Goal: Task Accomplishment & Management: Manage account settings

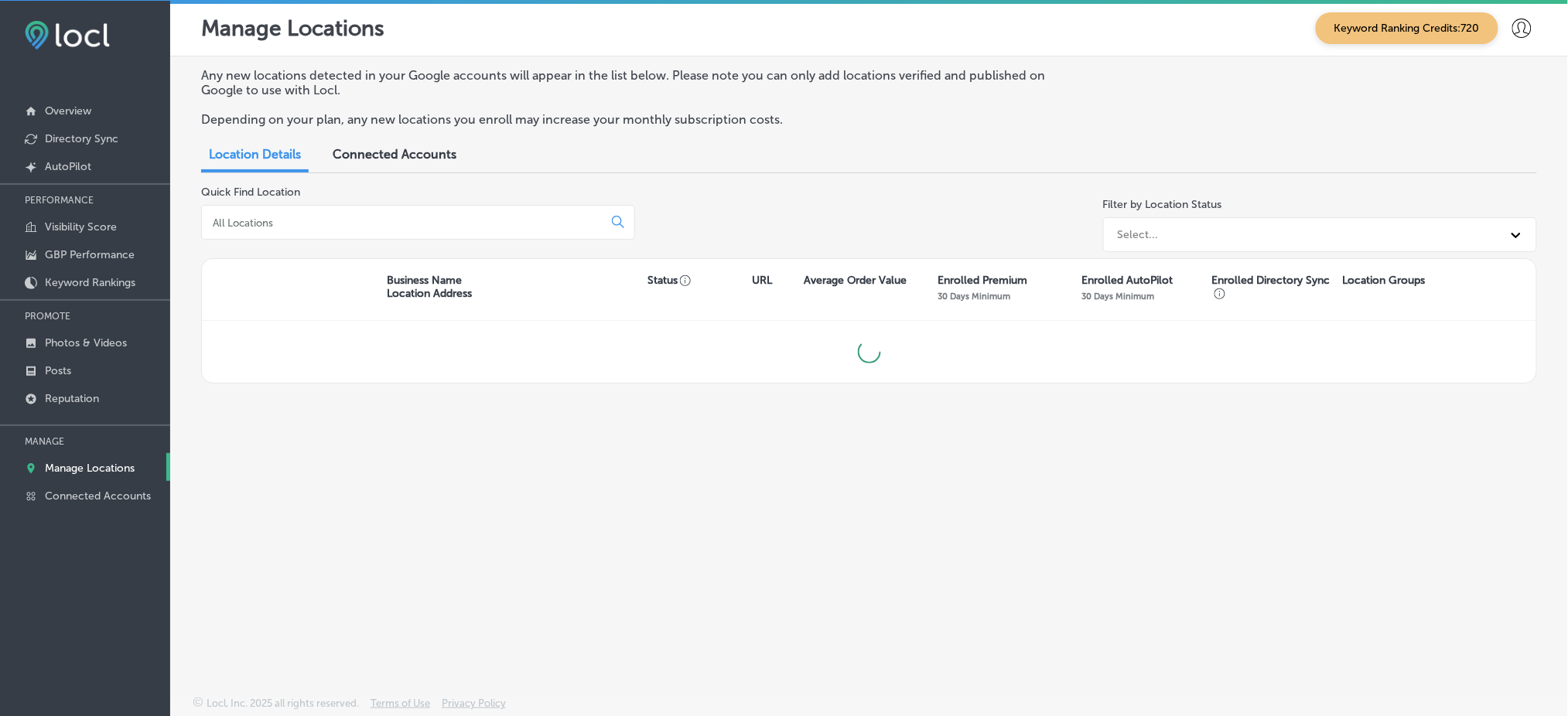
click at [382, 230] on div at bounding box center [418, 221] width 434 height 35
click at [374, 216] on input at bounding box center [405, 222] width 388 height 14
type input "omaha junk"
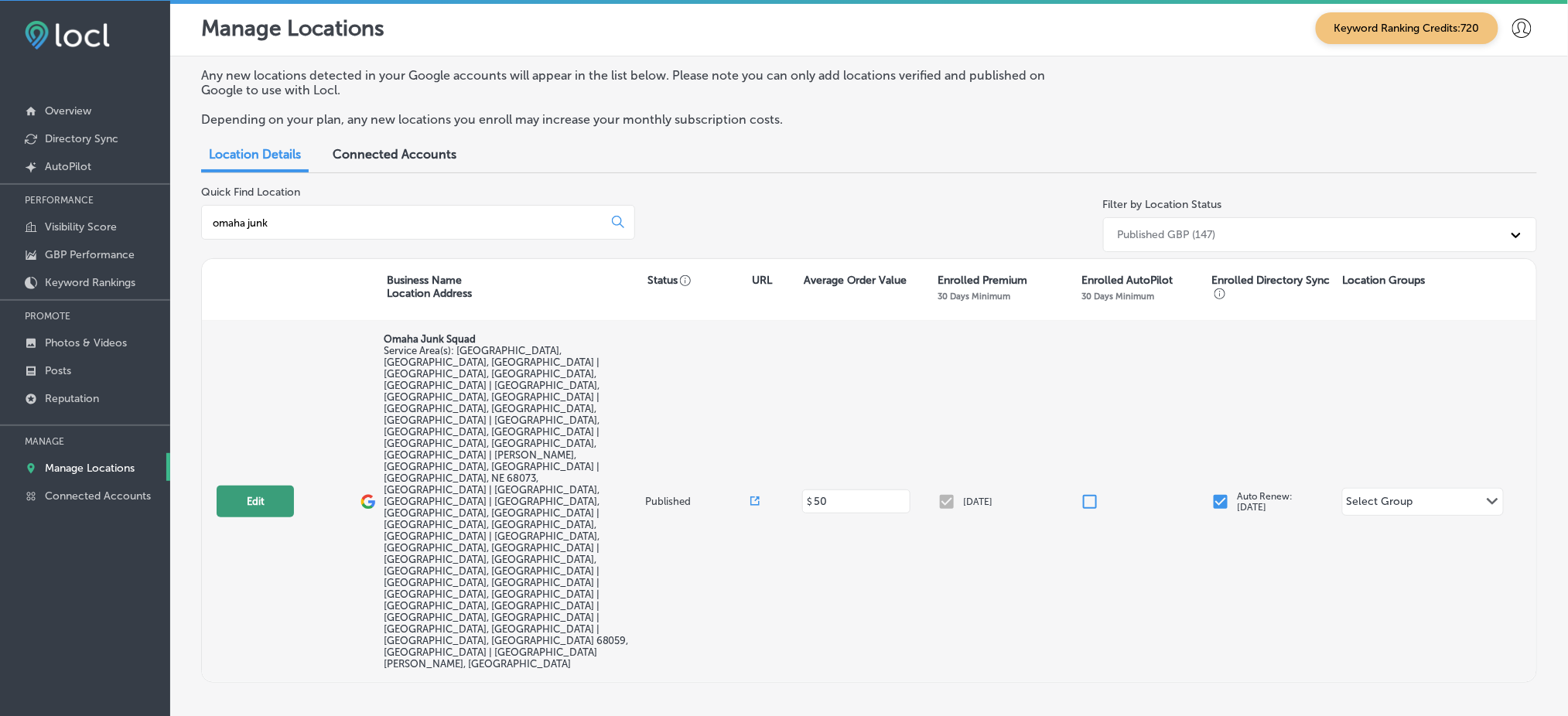
click at [274, 486] on button "Edit" at bounding box center [255, 501] width 77 height 31
select select "US"
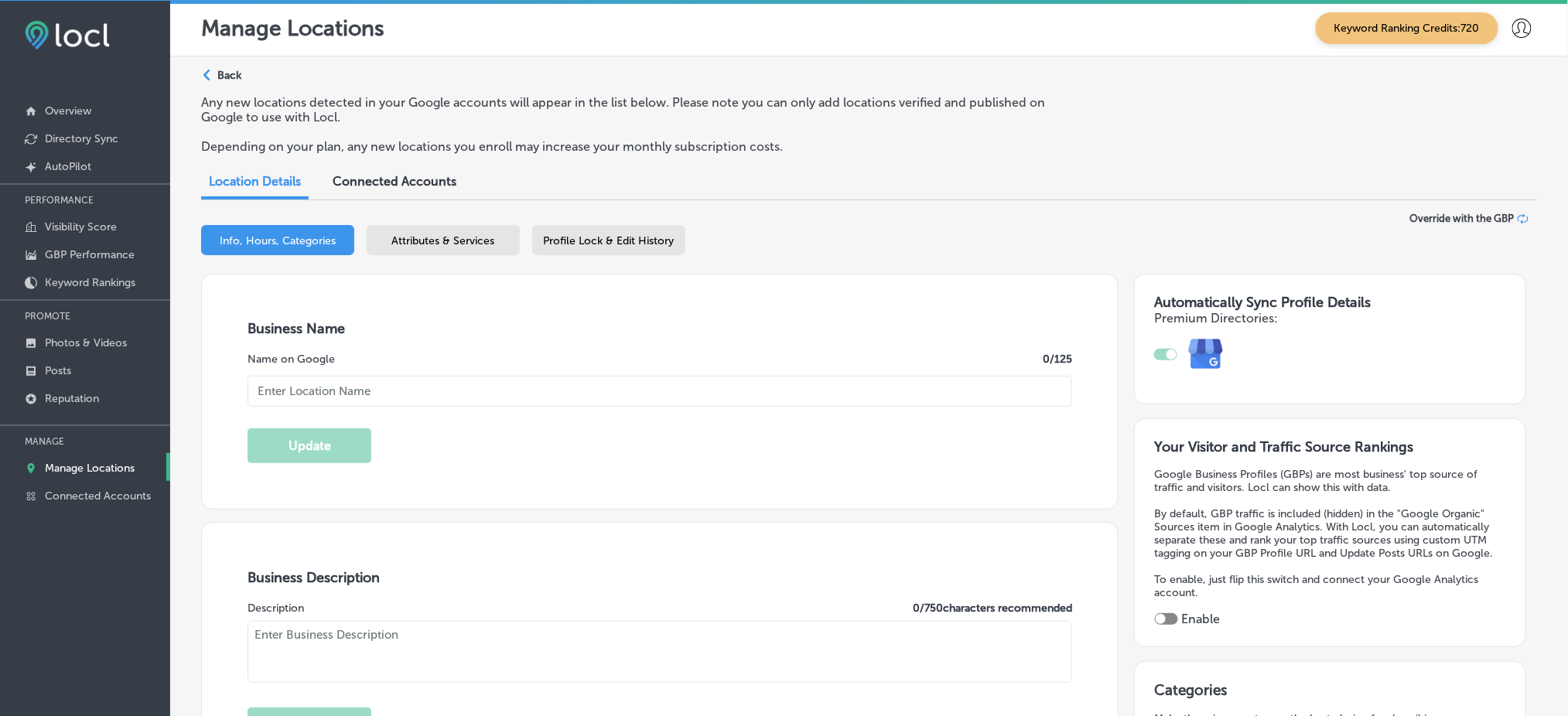
type input "Omaha Junk Squad"
type input "[STREET_ADDRESS]"
type input "[GEOGRAPHIC_DATA]"
type input "68134"
type input "US"
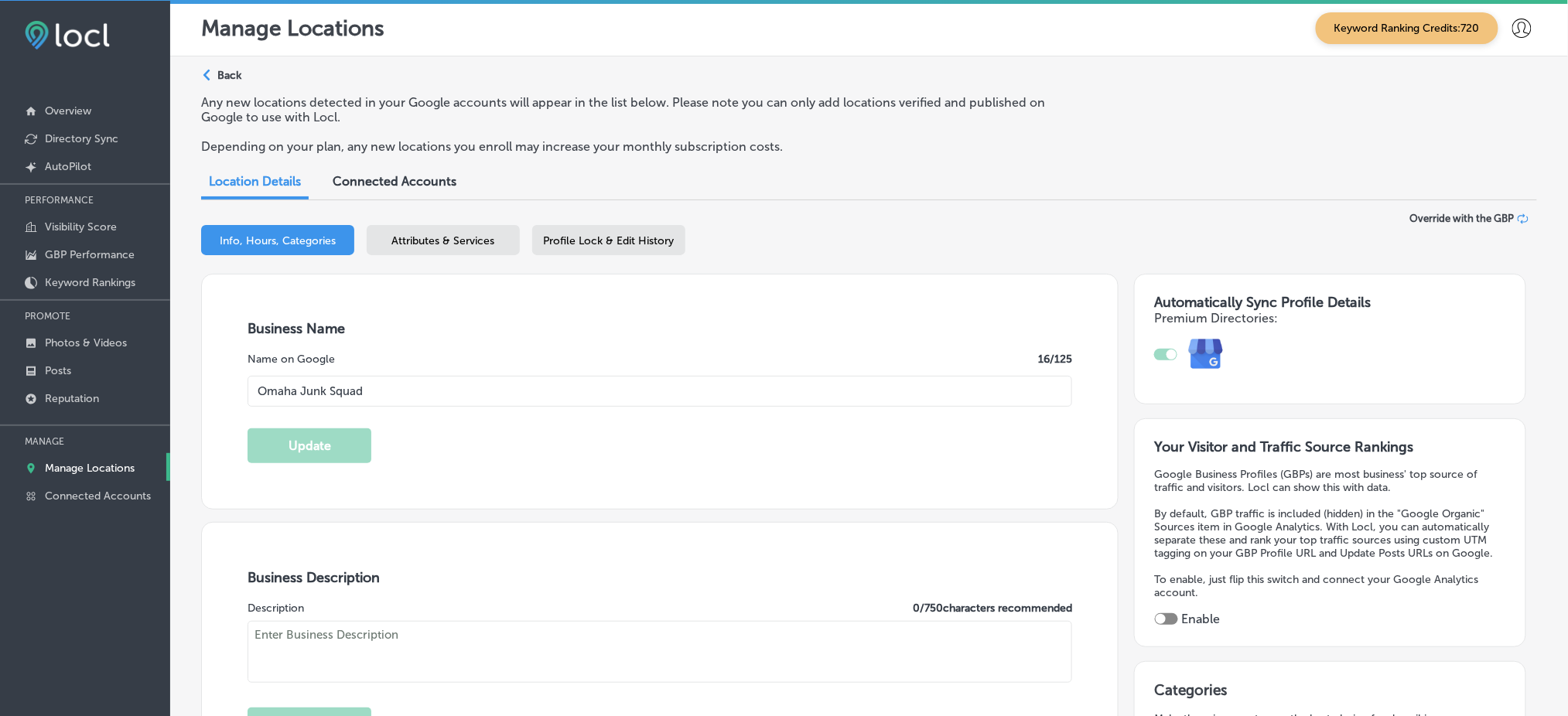
type input "[URL][DOMAIN_NAME]"
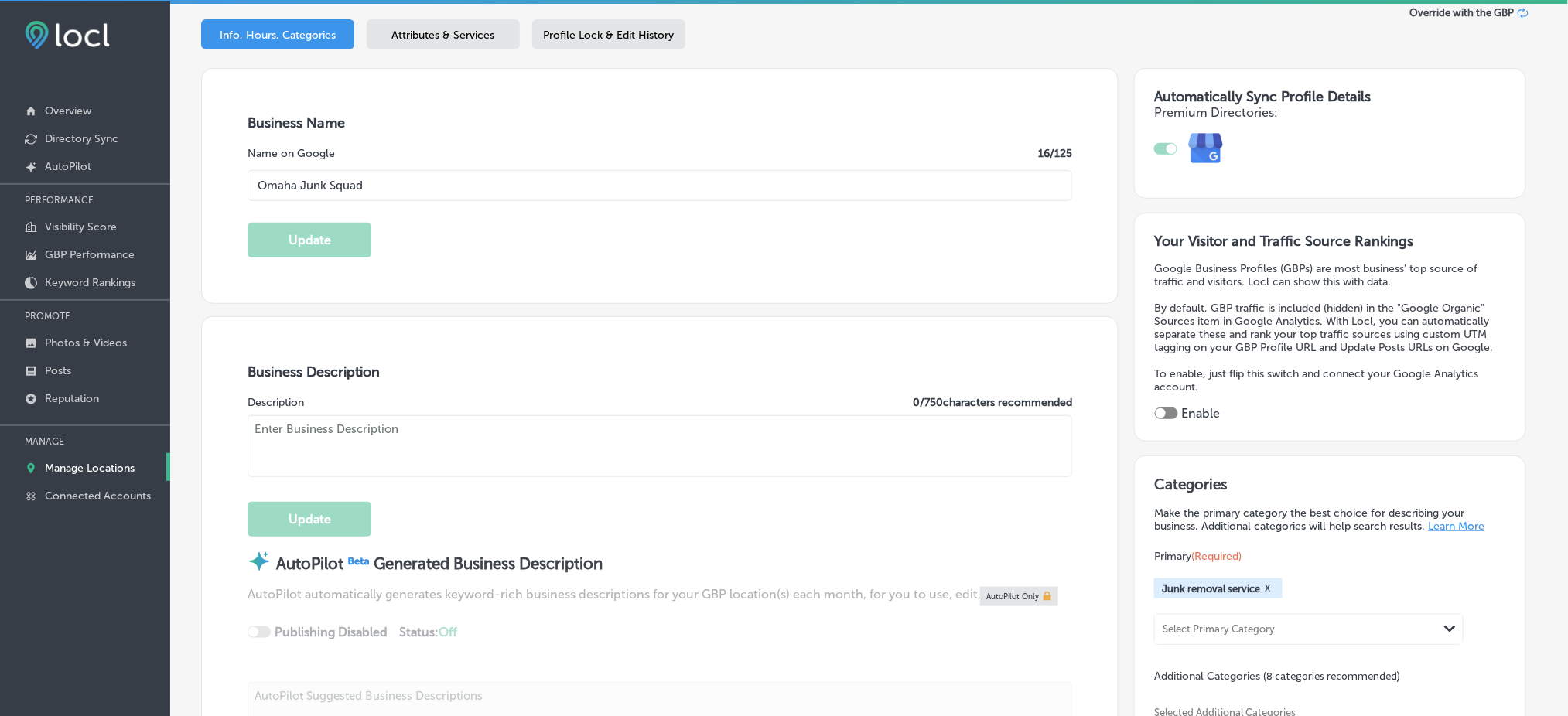
type textarea "Omaha Junk Squad is a premium junk removal service locally owned, servicing the…"
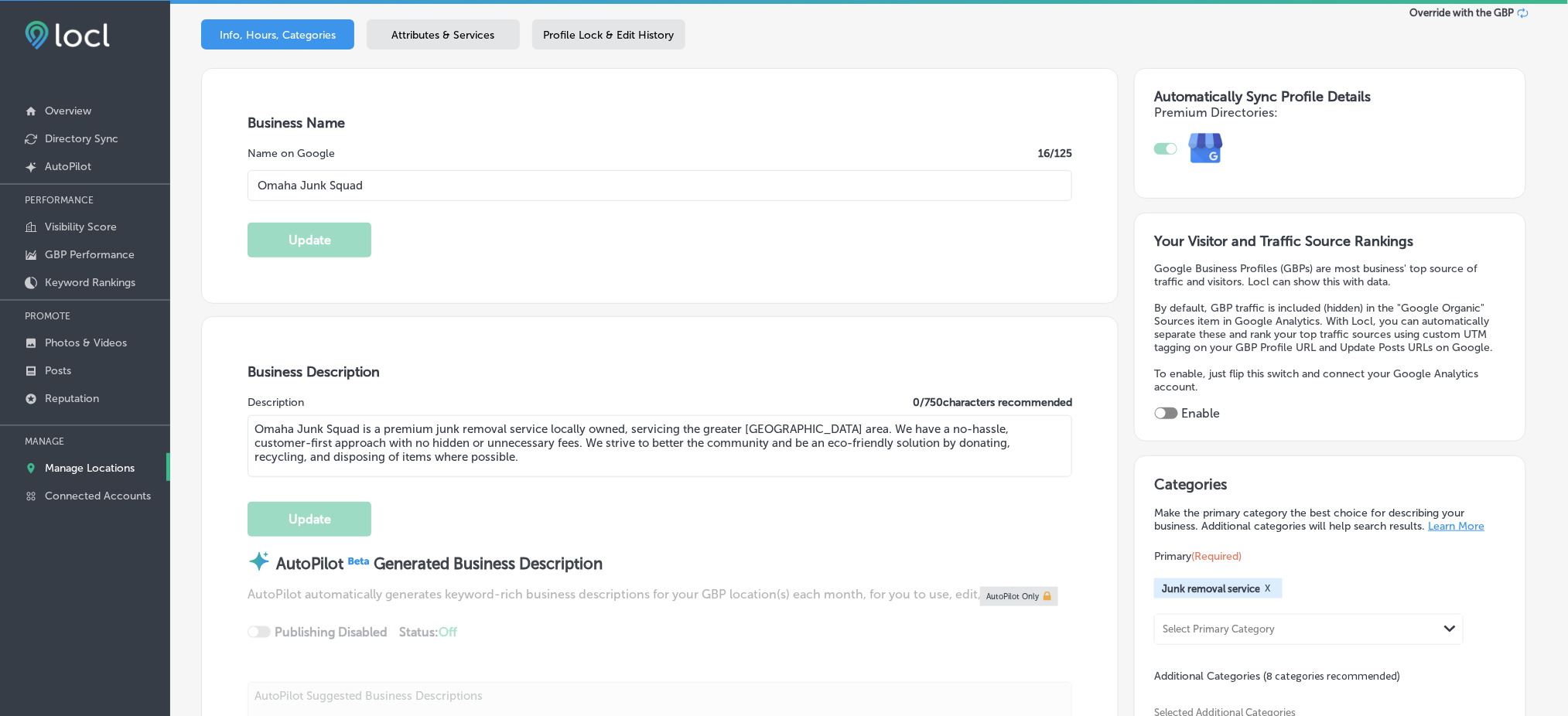
type input "[PHONE_NUMBER]"
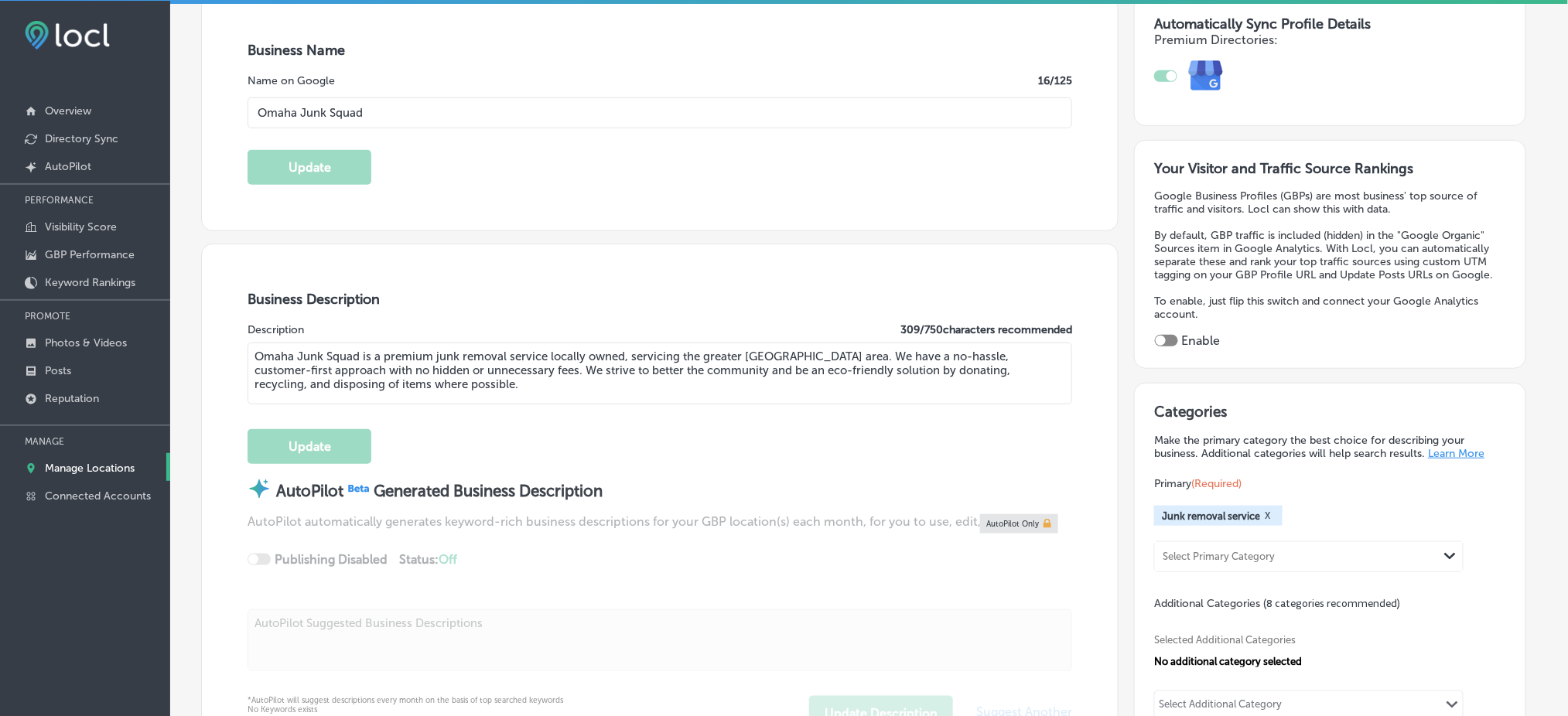
scroll to position [309, 0]
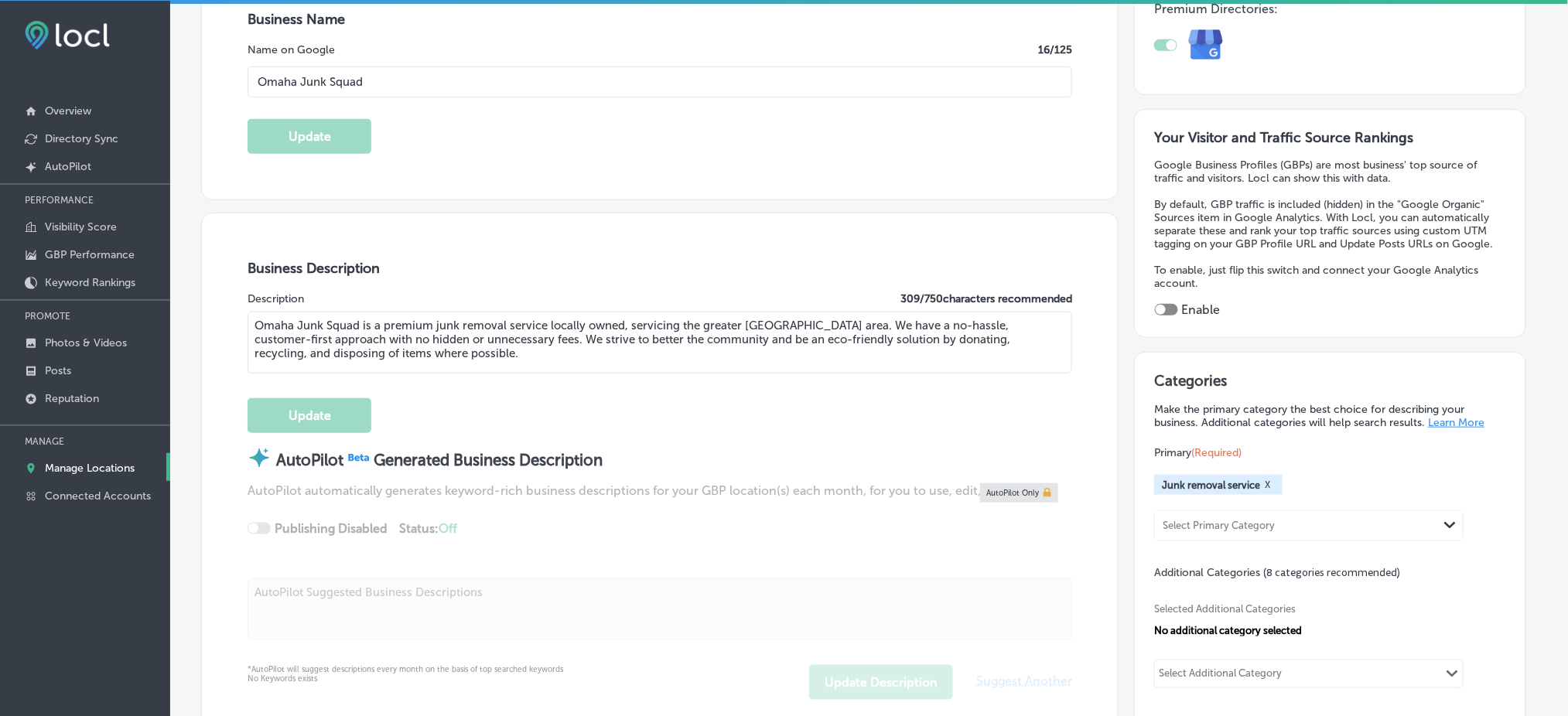
click at [416, 334] on textarea "Omaha Junk Squad is a premium junk removal service locally owned, servicing the…" at bounding box center [660, 342] width 825 height 62
paste textarea "your go-to junk removal company serving the [GEOGRAPHIC_DATA] area, including […"
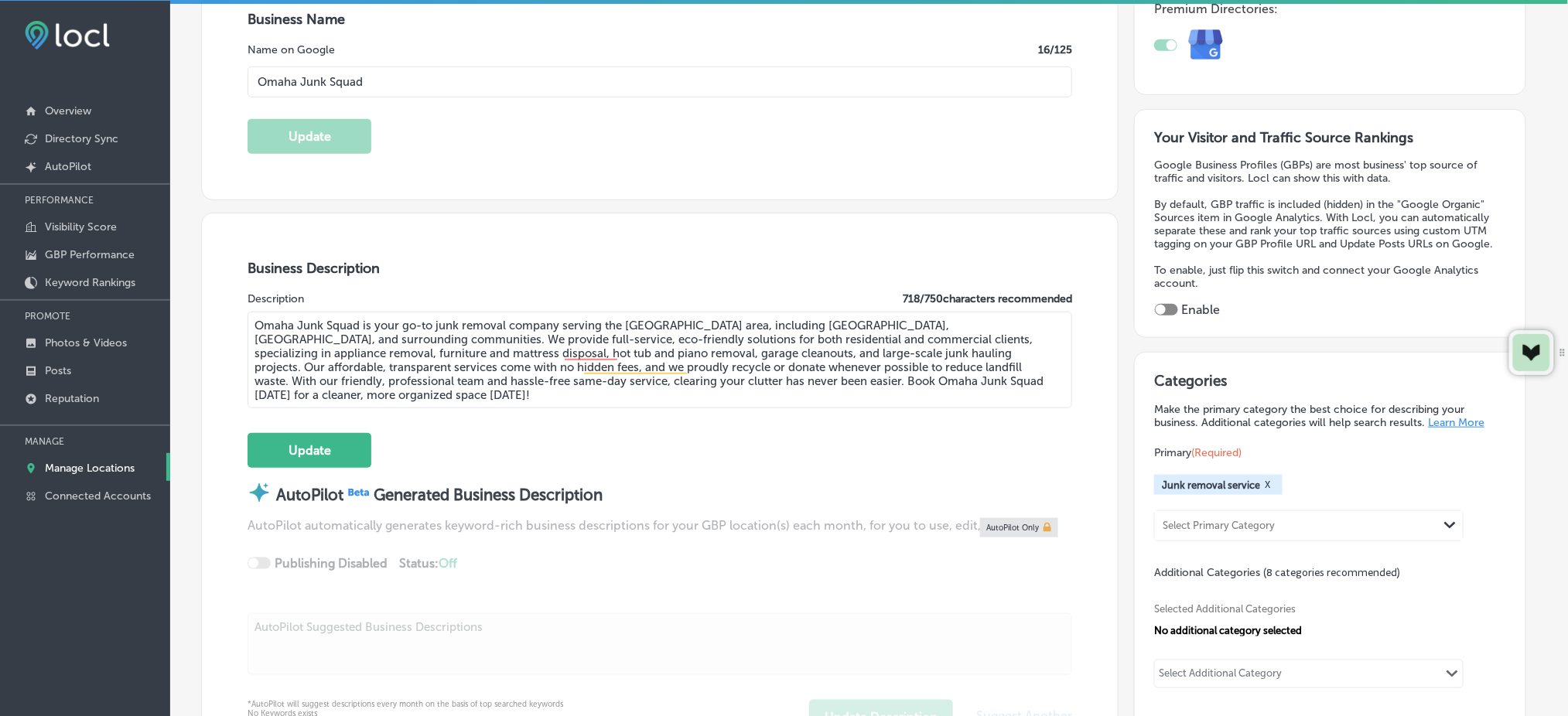
type textarea "Omaha Junk Squad is your go-to junk removal company serving the [GEOGRAPHIC_DAT…"
click at [97, 461] on p "Manage Locations" at bounding box center [89, 468] width 89 height 13
